Goal: Task Accomplishment & Management: Use online tool/utility

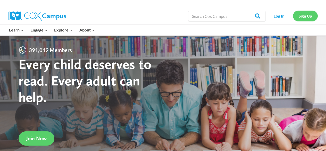
click at [300, 15] on link "Sign Up" at bounding box center [305, 16] width 25 height 11
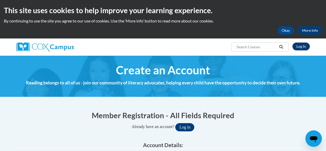
click at [304, 46] on link "Log In" at bounding box center [302, 46] width 18 height 8
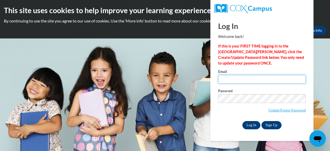
type input "hughesarlene@aasd.k12.wi.us"
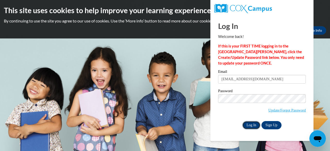
click at [251, 123] on input "Log In" at bounding box center [252, 125] width 18 height 8
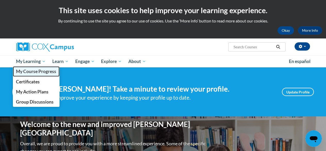
click at [40, 74] on span "My Course Progress" at bounding box center [36, 71] width 40 height 5
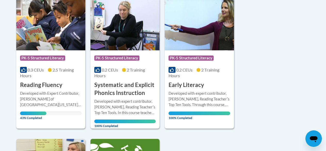
scroll to position [129, 0]
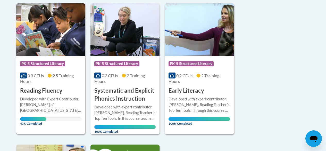
click at [53, 90] on h3 "Reading Fluency" at bounding box center [41, 91] width 42 height 8
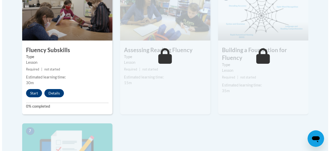
scroll to position [335, 0]
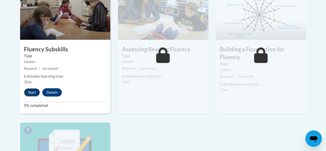
click at [27, 93] on button "Start" at bounding box center [32, 92] width 16 height 8
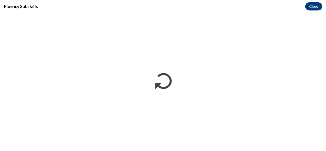
scroll to position [0, 0]
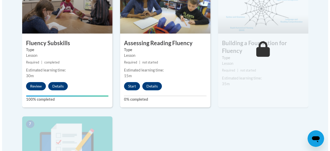
scroll to position [361, 0]
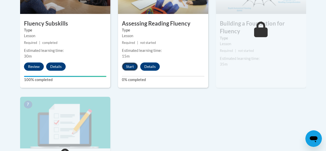
click at [129, 69] on button "Start" at bounding box center [130, 66] width 16 height 8
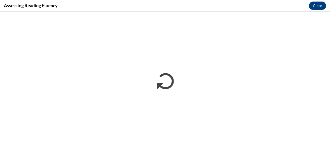
scroll to position [0, 0]
